Goal: Information Seeking & Learning: Learn about a topic

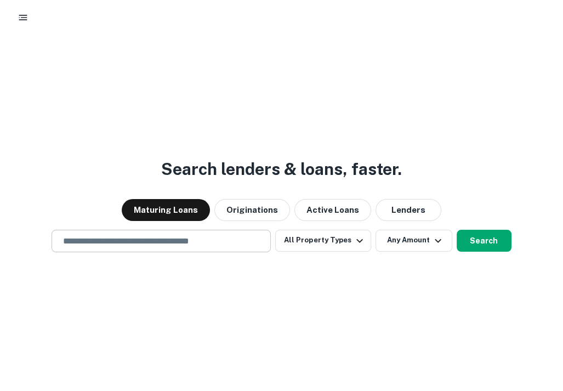
click at [227, 239] on input "text" at bounding box center [162, 241] width 210 height 13
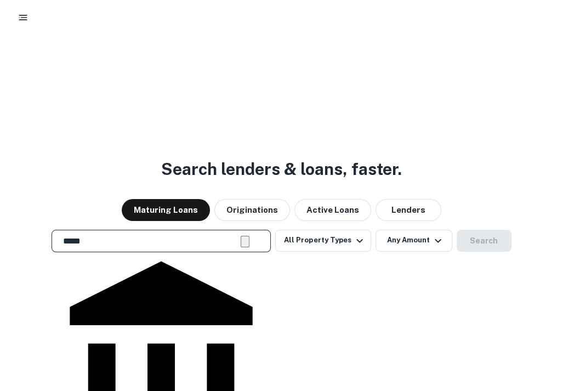
type input "*****"
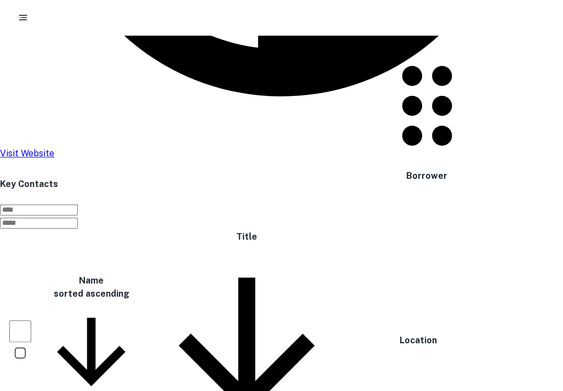
scroll to position [669, 0]
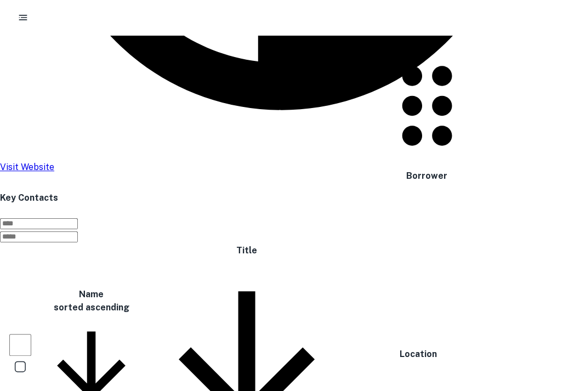
drag, startPoint x: 529, startPoint y: 60, endPoint x: 475, endPoint y: 66, distance: 55.2
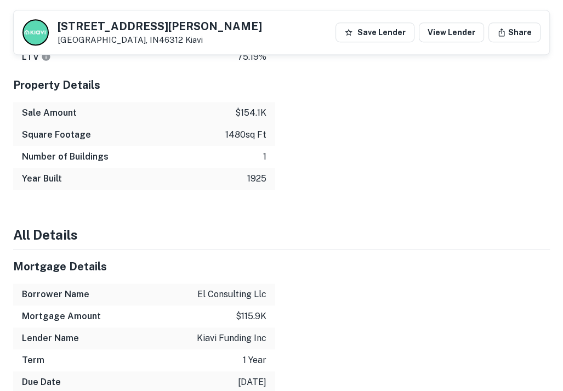
scroll to position [188, 0]
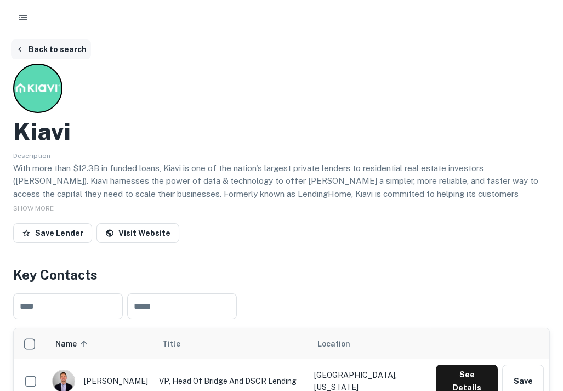
click at [43, 47] on button "Back to search" at bounding box center [51, 50] width 80 height 20
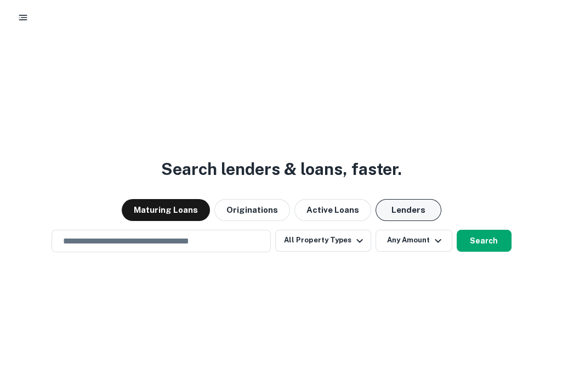
click at [403, 207] on button "Lenders" at bounding box center [409, 210] width 66 height 22
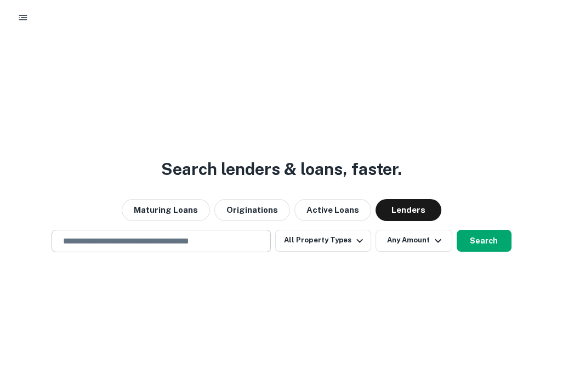
click at [216, 242] on input "text" at bounding box center [162, 241] width 210 height 13
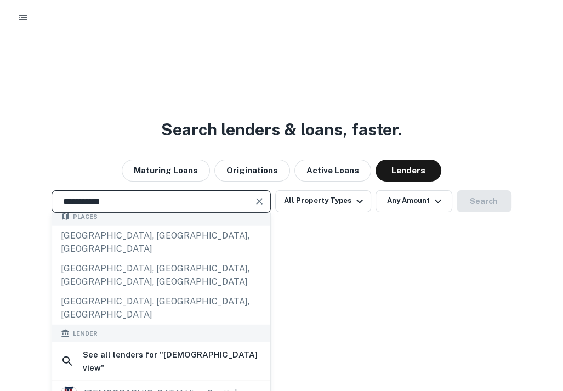
scroll to position [55, 0]
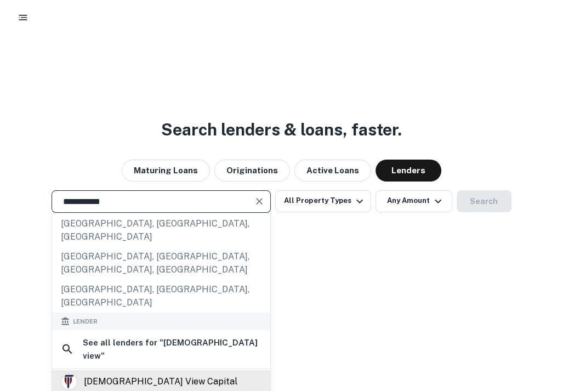
type input "**********"
click at [165, 373] on div "temple view capital" at bounding box center [161, 381] width 154 height 16
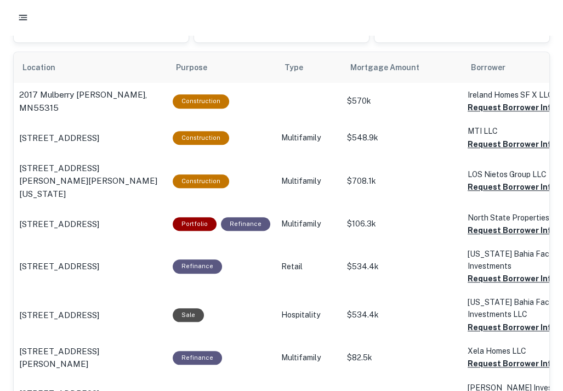
scroll to position [738, 0]
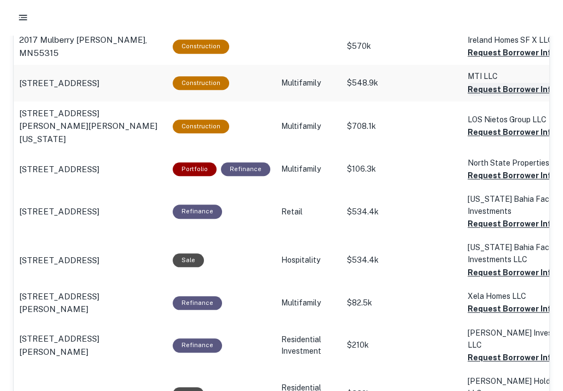
click at [500, 86] on button "Request Borrower Info" at bounding box center [512, 89] width 89 height 13
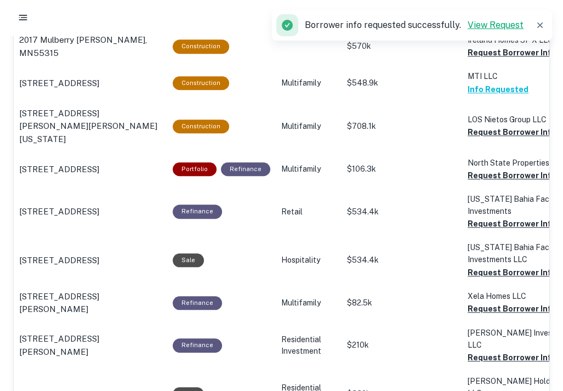
click at [501, 21] on link "View Request" at bounding box center [496, 25] width 56 height 10
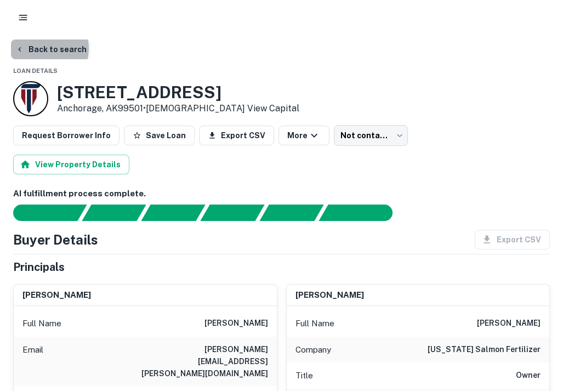
click at [40, 48] on button "Back to search" at bounding box center [51, 50] width 80 height 20
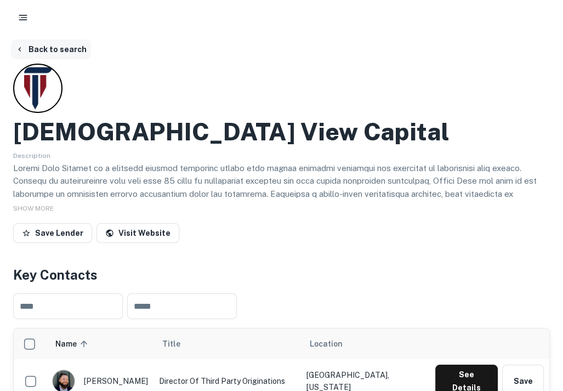
click at [35, 49] on button "Back to search" at bounding box center [51, 50] width 80 height 20
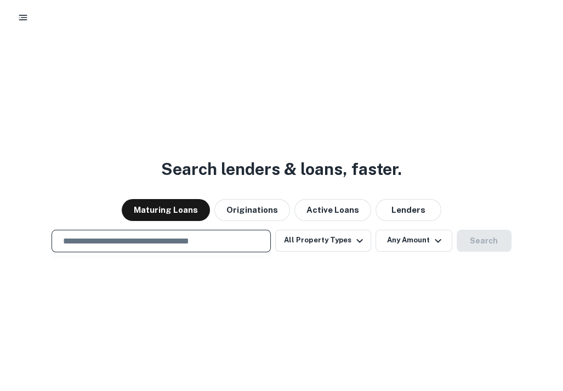
click at [149, 241] on input "text" at bounding box center [162, 241] width 210 height 13
click at [401, 211] on button "Lenders" at bounding box center [409, 210] width 66 height 22
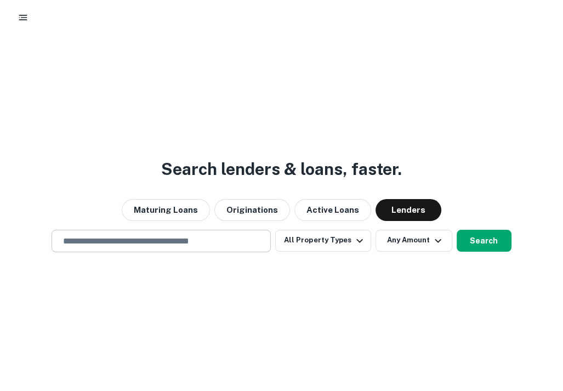
click at [126, 239] on input "text" at bounding box center [162, 241] width 210 height 13
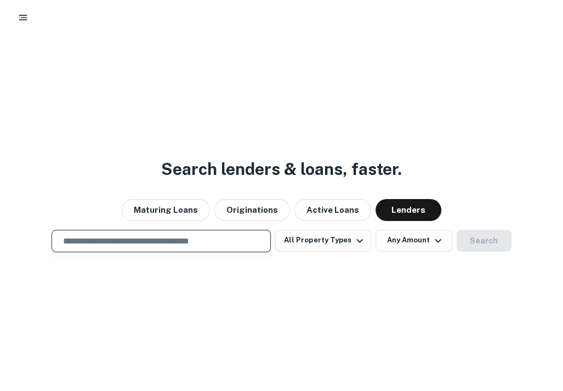
type input "*****"
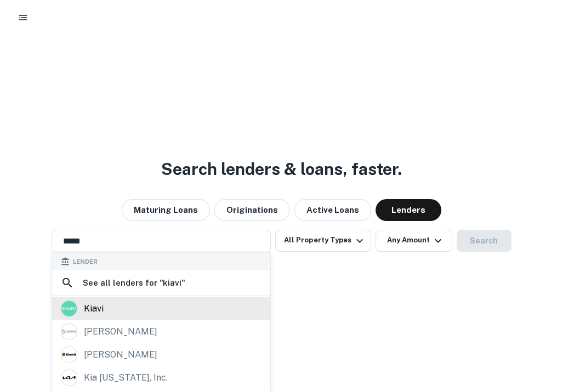
click at [111, 309] on div "kiavi" at bounding box center [161, 309] width 201 height 16
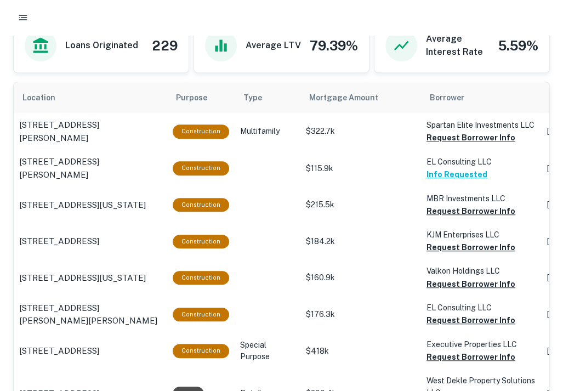
scroll to position [658, 0]
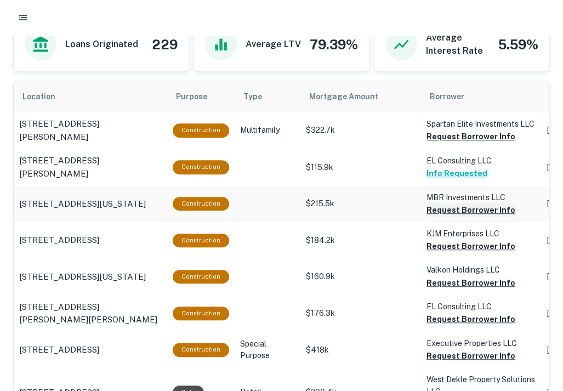
click at [458, 208] on button "Request Borrower Info" at bounding box center [471, 210] width 89 height 13
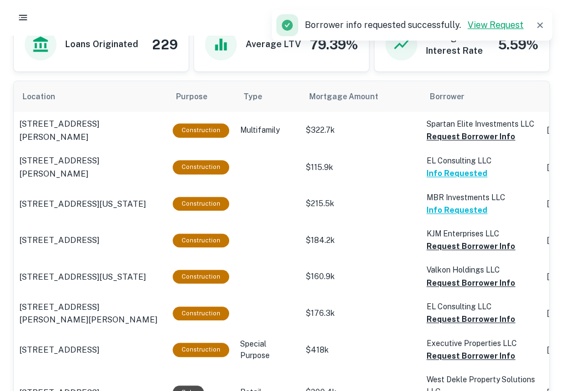
click at [490, 24] on link "View Request" at bounding box center [496, 25] width 56 height 10
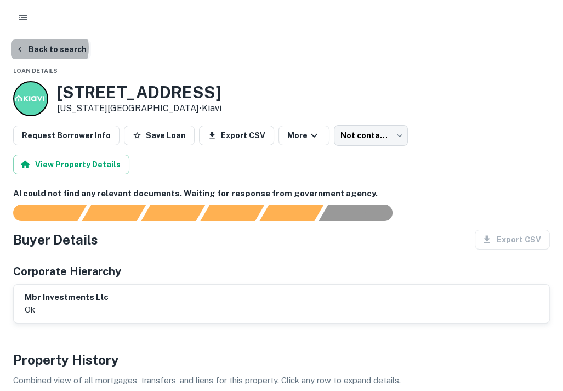
click at [47, 48] on button "Back to search" at bounding box center [51, 50] width 80 height 20
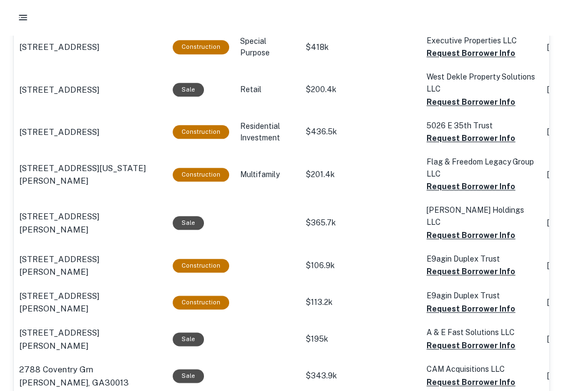
scroll to position [988, 0]
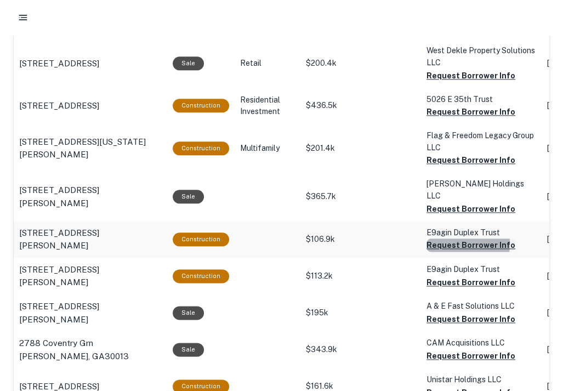
click at [451, 239] on button "Request Borrower Info" at bounding box center [471, 245] width 89 height 13
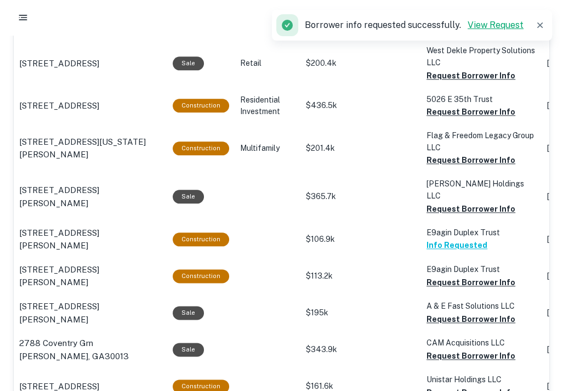
click at [497, 27] on link "View Request" at bounding box center [496, 25] width 56 height 10
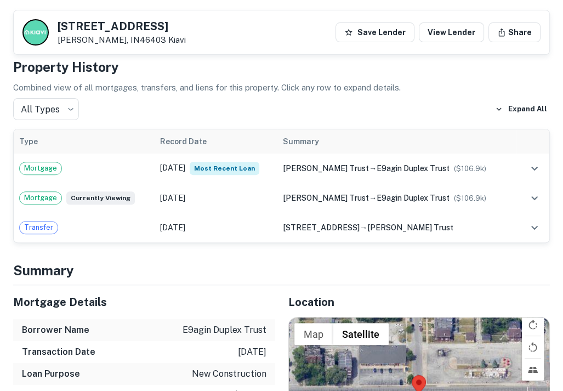
scroll to position [236, 0]
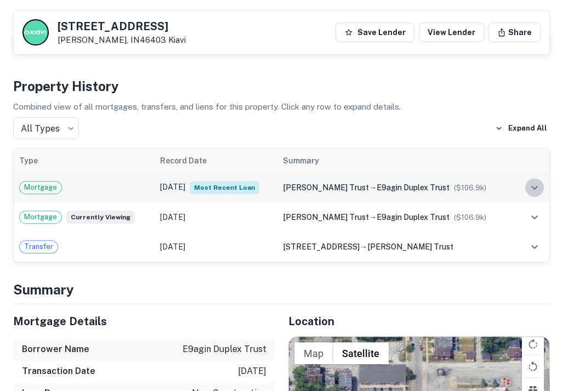
click at [534, 183] on icon "expand row" at bounding box center [534, 187] width 13 height 13
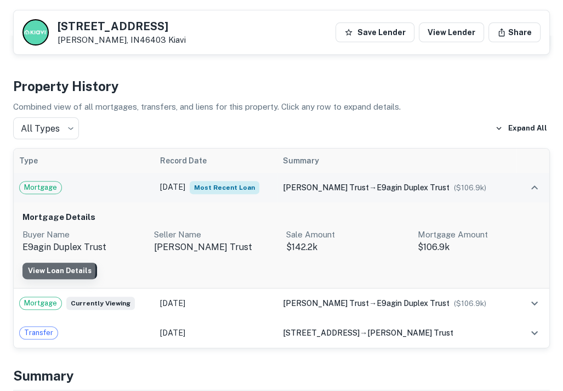
click at [49, 269] on link "View Loan Details" at bounding box center [59, 271] width 75 height 16
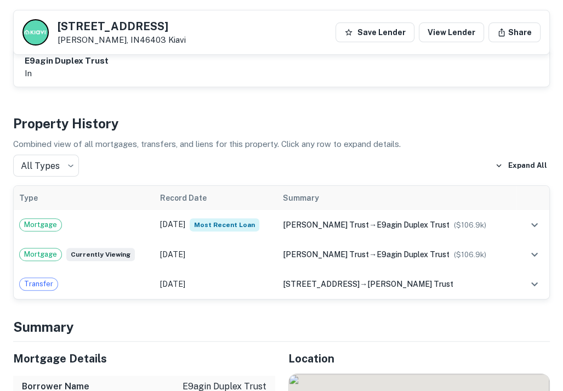
scroll to position [236, 0]
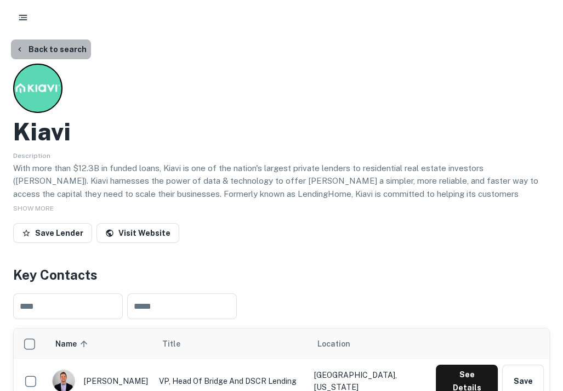
click at [55, 46] on button "Back to search" at bounding box center [51, 50] width 80 height 20
